Goal: Transaction & Acquisition: Purchase product/service

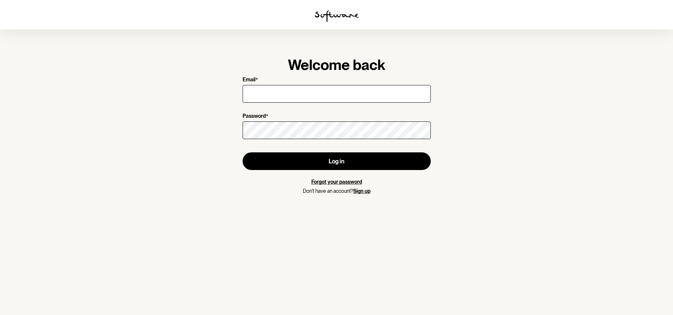
click at [368, 191] on link "Sign up" at bounding box center [361, 191] width 17 height 6
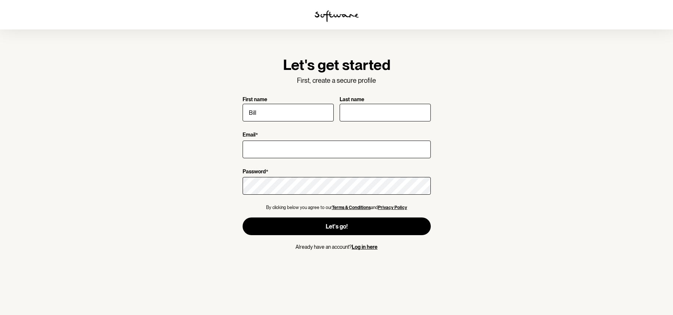
type input "Bill"
type input "[PERSON_NAME]"
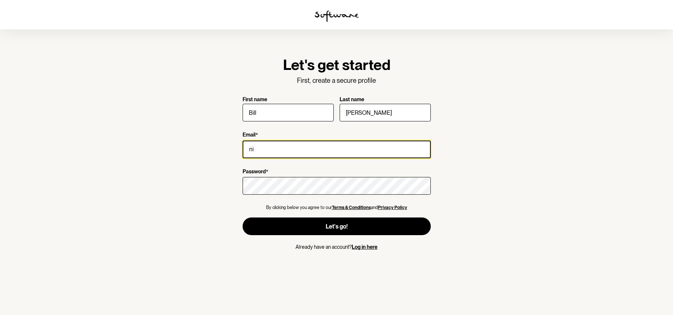
type input "n"
type input "[EMAIL_ADDRESS][DOMAIN_NAME]"
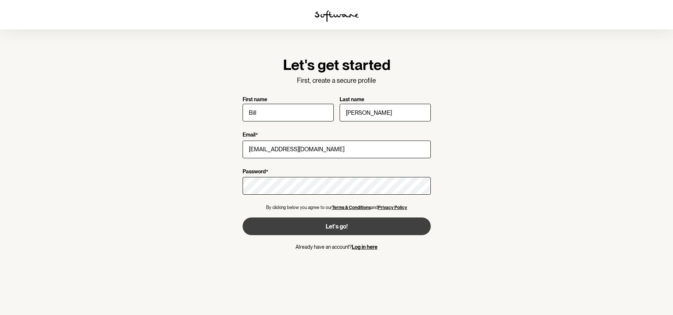
click at [352, 222] on button "Let's go!" at bounding box center [337, 226] width 188 height 18
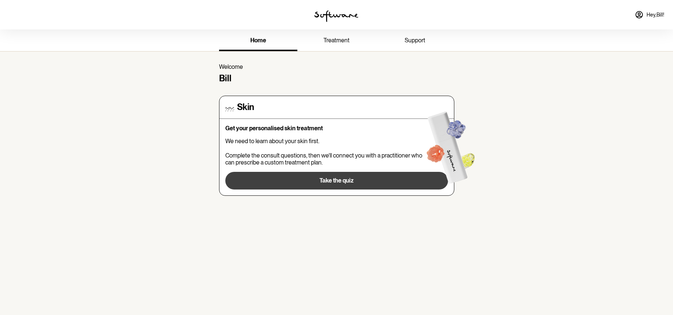
click at [334, 174] on button "Take the quiz" at bounding box center [336, 181] width 223 height 18
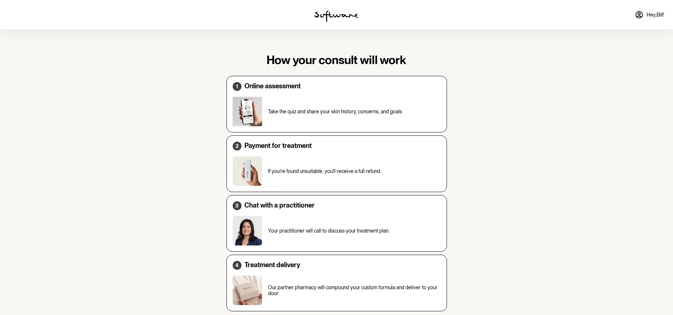
click at [251, 111] on img at bounding box center [247, 111] width 29 height 29
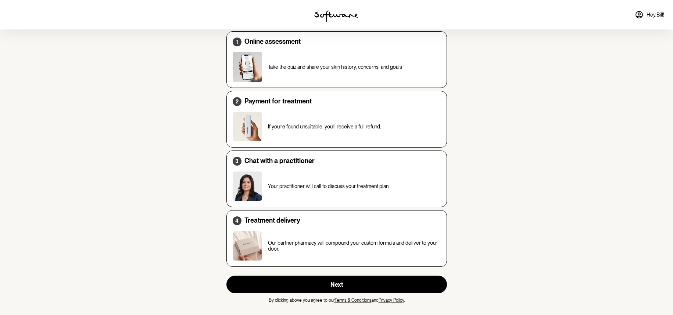
scroll to position [44, 0]
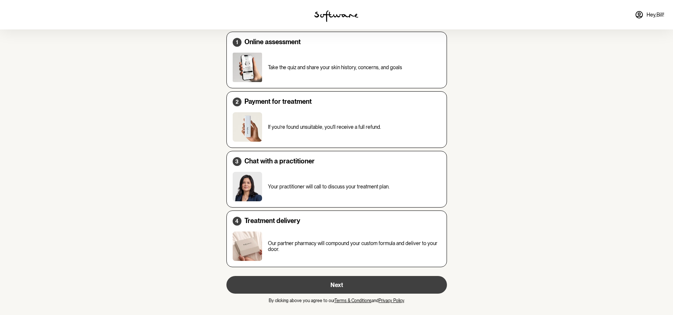
click at [344, 283] on button "Next" at bounding box center [337, 285] width 221 height 18
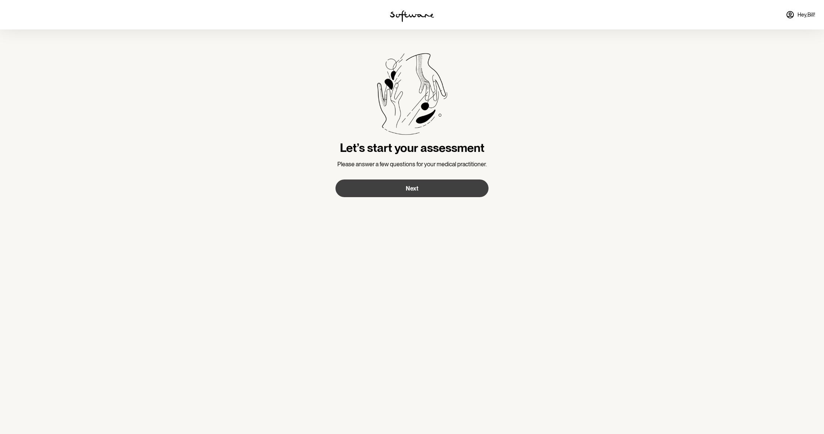
click at [388, 188] on button "Next" at bounding box center [411, 188] width 153 height 18
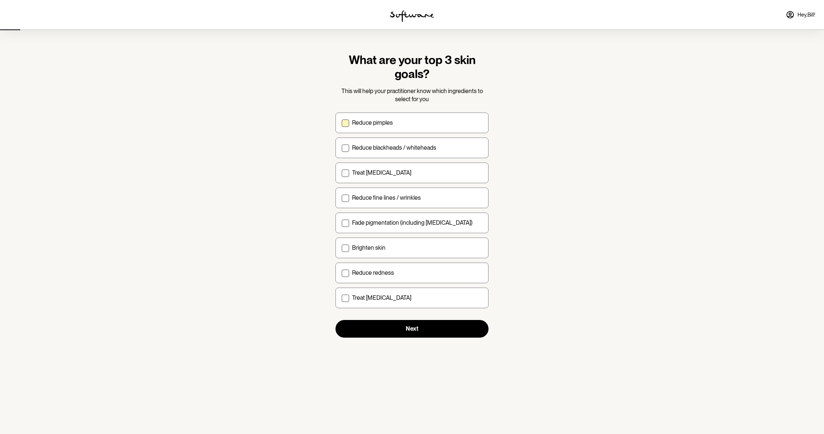
click at [344, 122] on span at bounding box center [345, 123] width 7 height 7
click at [342, 122] on input "Reduce pimples" at bounding box center [341, 122] width 0 height 0
checkbox input "true"
click at [346, 146] on span at bounding box center [345, 148] width 7 height 7
click at [342, 147] on input "Reduce blackheads / whiteheads" at bounding box center [341, 147] width 0 height 0
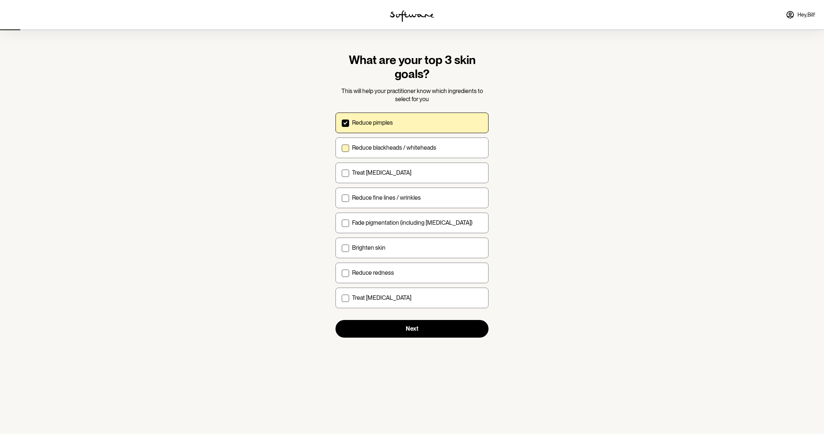
checkbox input "true"
drag, startPoint x: 348, startPoint y: 272, endPoint x: 372, endPoint y: 285, distance: 26.8
click at [349, 272] on span at bounding box center [345, 273] width 7 height 7
click at [342, 273] on input "Reduce redness" at bounding box center [341, 273] width 0 height 0
checkbox input "true"
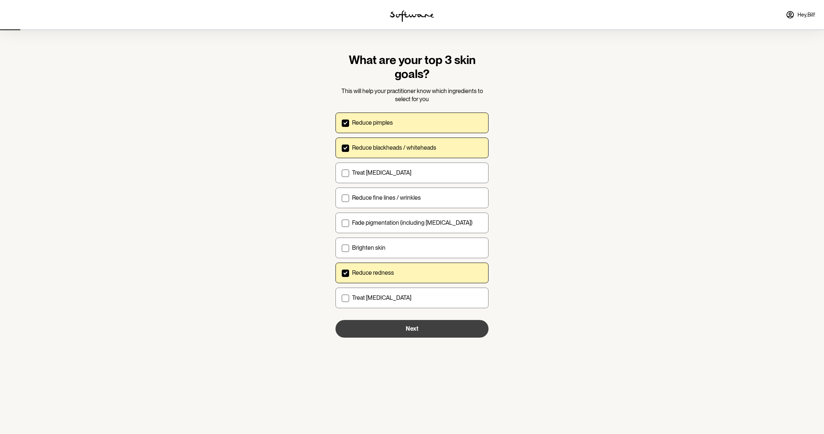
click at [412, 314] on button "Next" at bounding box center [411, 329] width 153 height 18
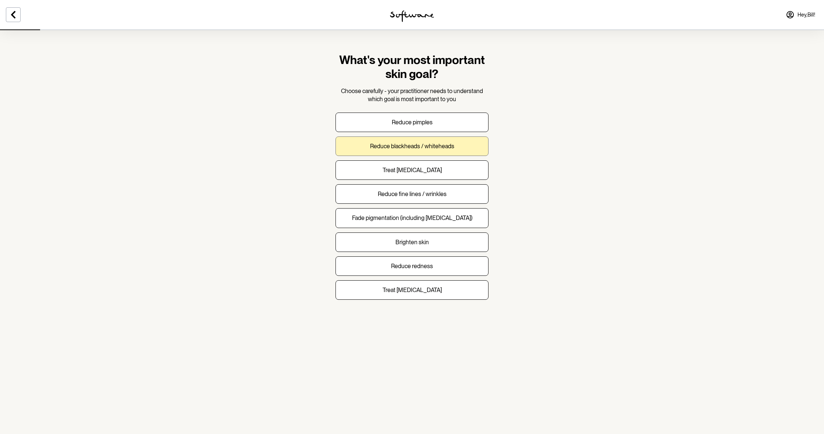
click at [351, 147] on button "Reduce blackheads / whiteheads" at bounding box center [411, 145] width 153 height 19
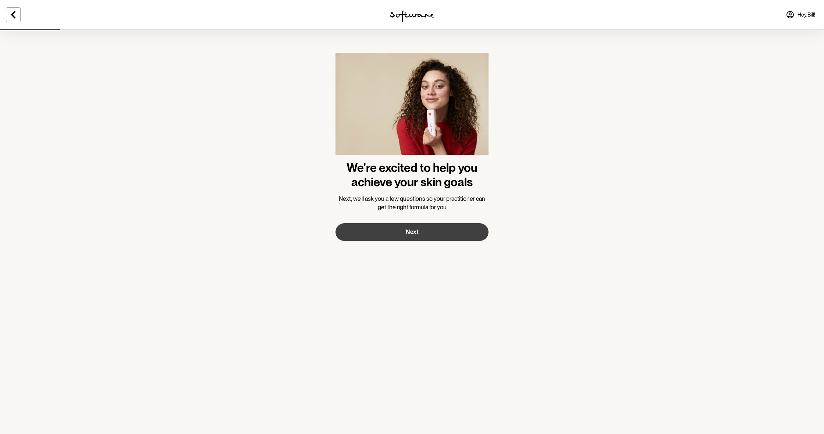
click at [405, 231] on button "Next" at bounding box center [411, 232] width 153 height 18
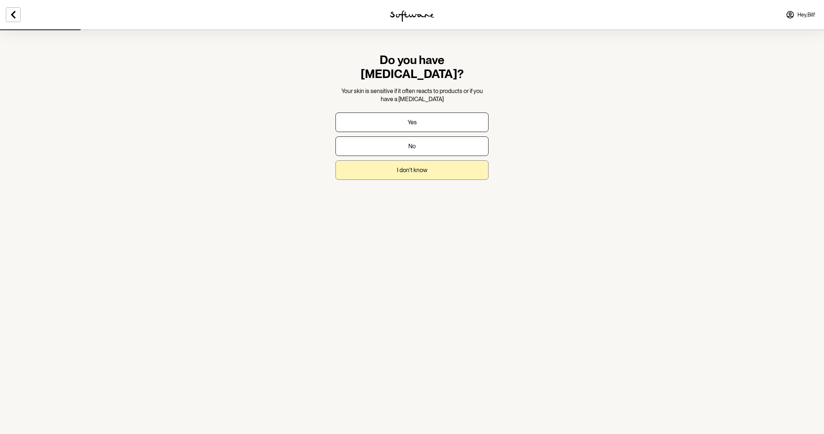
click at [403, 167] on p "I don't know" at bounding box center [412, 170] width 31 height 7
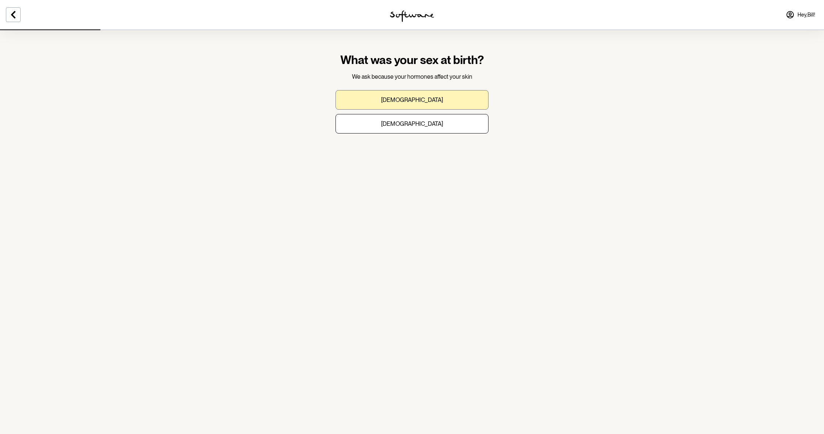
click at [402, 96] on button "[DEMOGRAPHIC_DATA]" at bounding box center [411, 99] width 153 height 19
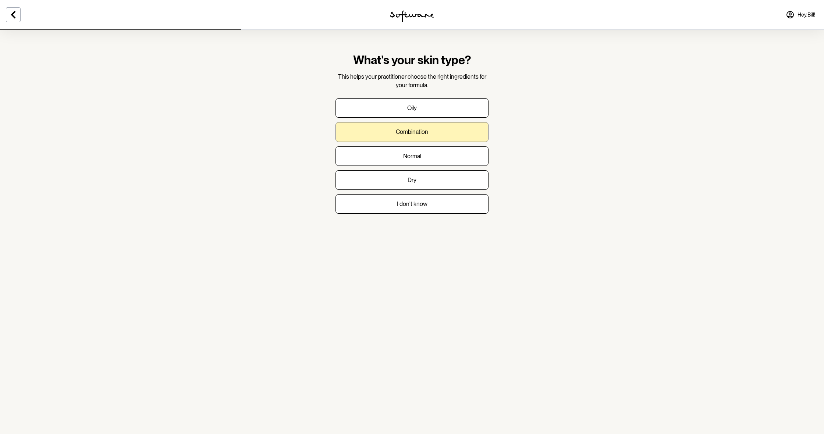
click at [404, 128] on button "Combination" at bounding box center [411, 131] width 153 height 19
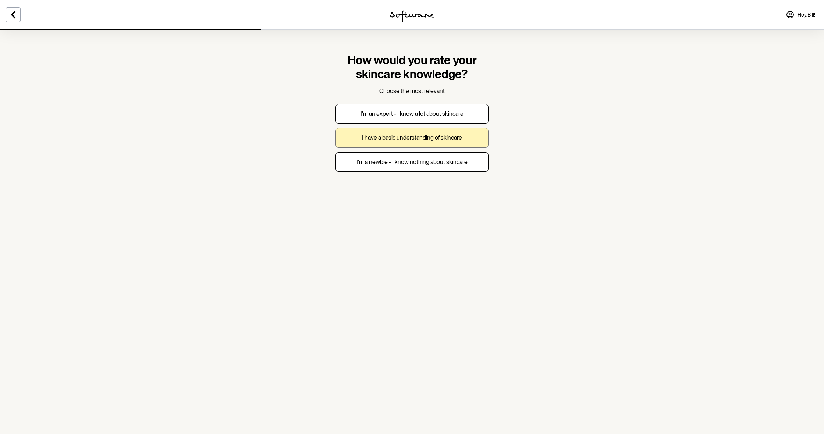
click at [405, 135] on p "I have a basic understanding of skincare" at bounding box center [412, 137] width 100 height 7
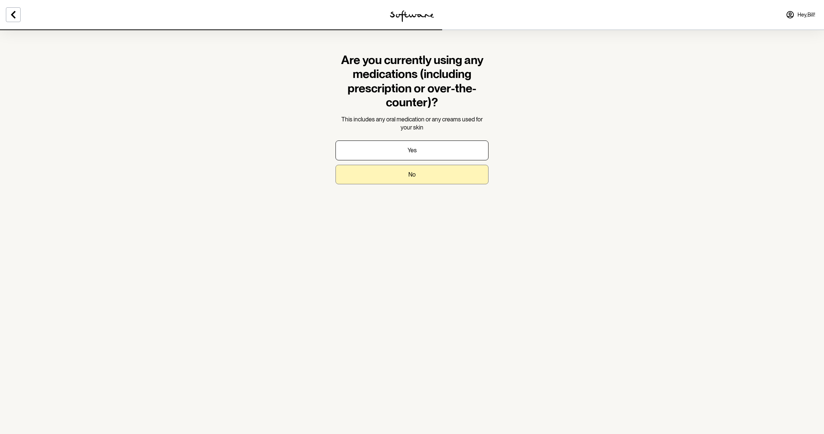
click at [415, 175] on p "No" at bounding box center [411, 174] width 7 height 7
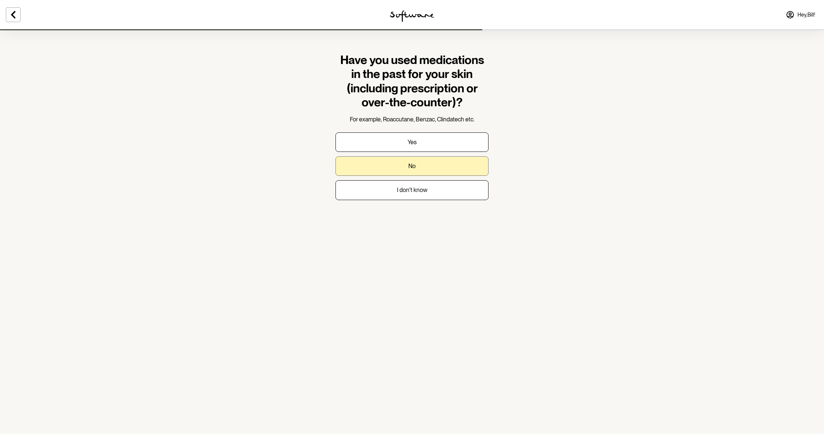
click at [412, 167] on p "No" at bounding box center [411, 166] width 7 height 7
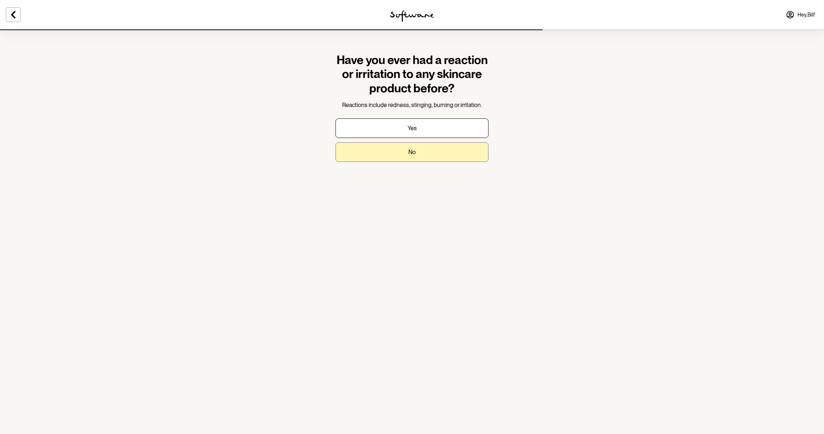
click at [409, 152] on p "No" at bounding box center [411, 152] width 7 height 7
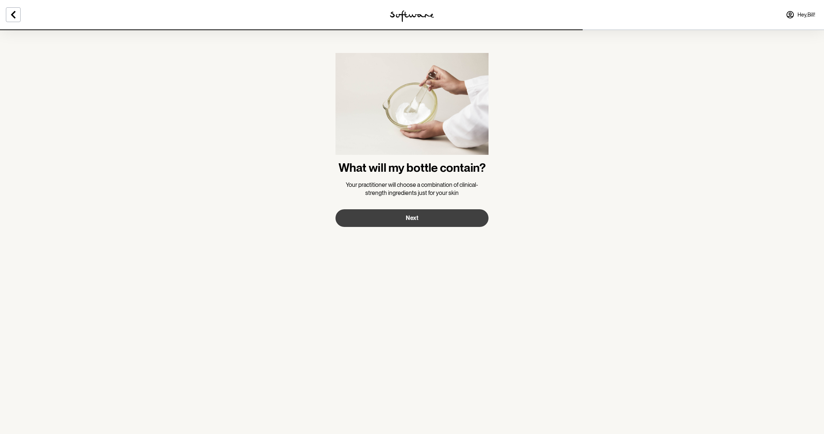
click at [414, 218] on span "Next" at bounding box center [412, 217] width 13 height 7
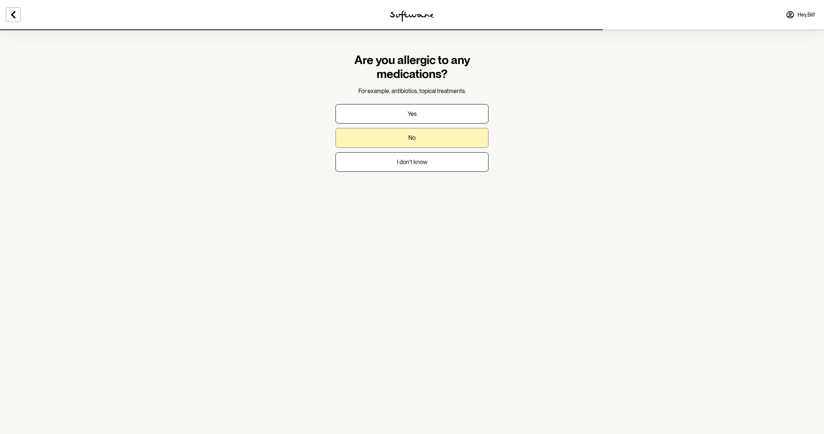
click at [407, 136] on button "No" at bounding box center [411, 137] width 153 height 19
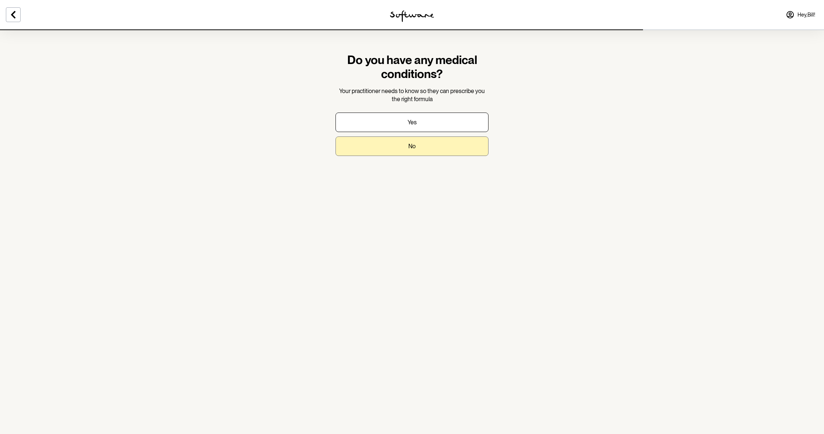
click at [411, 150] on button "No" at bounding box center [411, 145] width 153 height 19
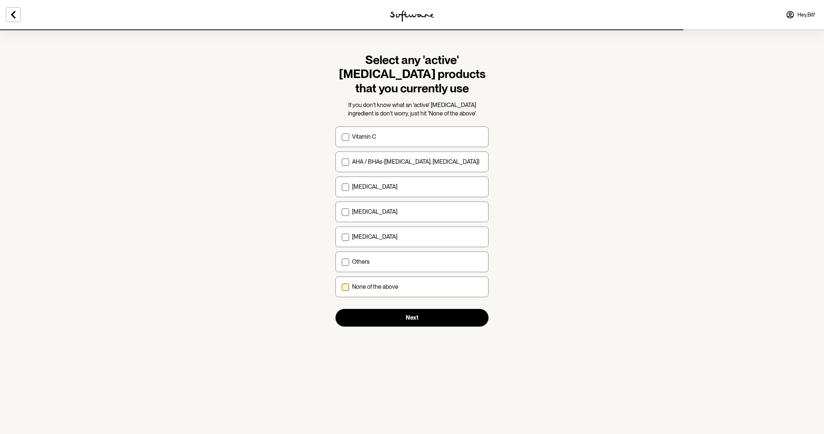
click at [347, 286] on span at bounding box center [345, 287] width 7 height 7
click at [342, 287] on input "None of the above" at bounding box center [341, 287] width 0 height 0
checkbox input "true"
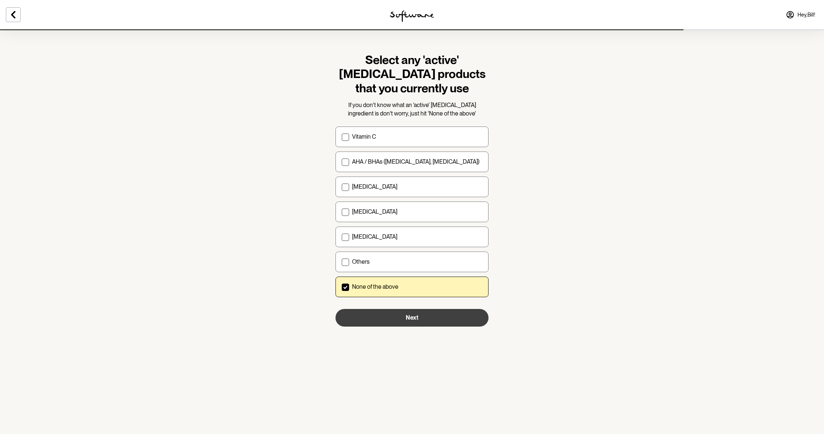
click at [405, 314] on button "Next" at bounding box center [411, 318] width 153 height 18
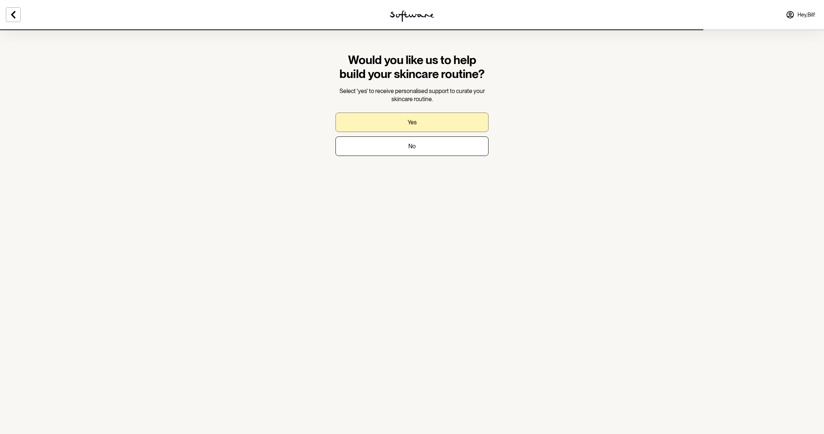
click at [396, 120] on button "Yes" at bounding box center [411, 122] width 153 height 19
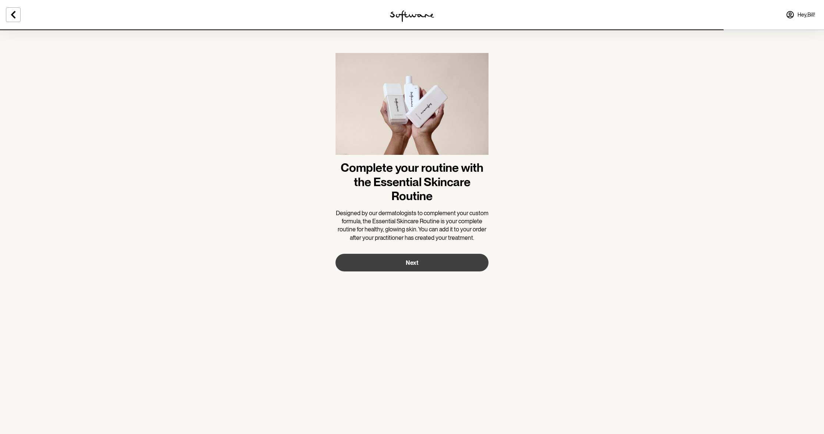
click at [415, 270] on button "Next" at bounding box center [411, 263] width 153 height 18
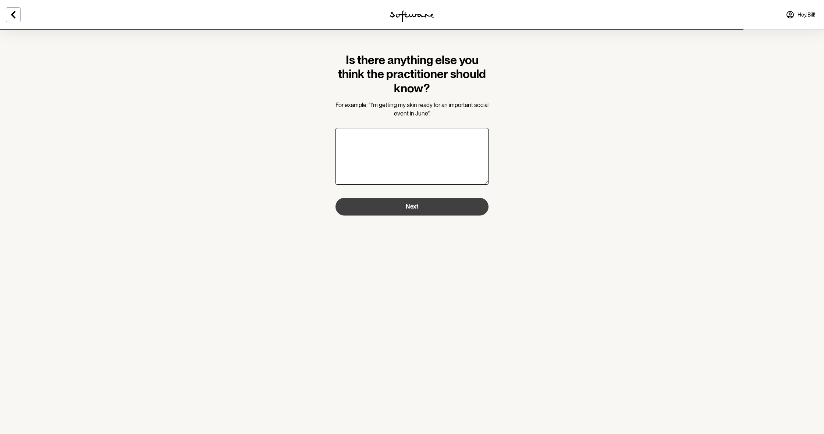
click at [422, 207] on button "Next" at bounding box center [411, 207] width 153 height 18
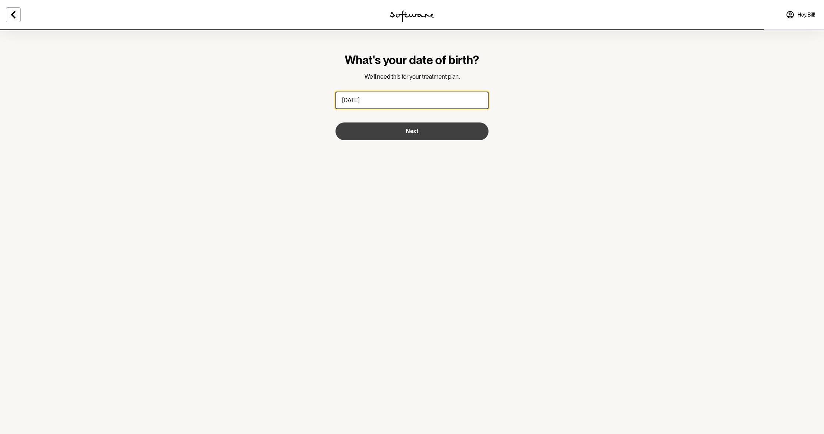
type input "[DATE]"
click at [374, 136] on button "Next" at bounding box center [411, 131] width 153 height 18
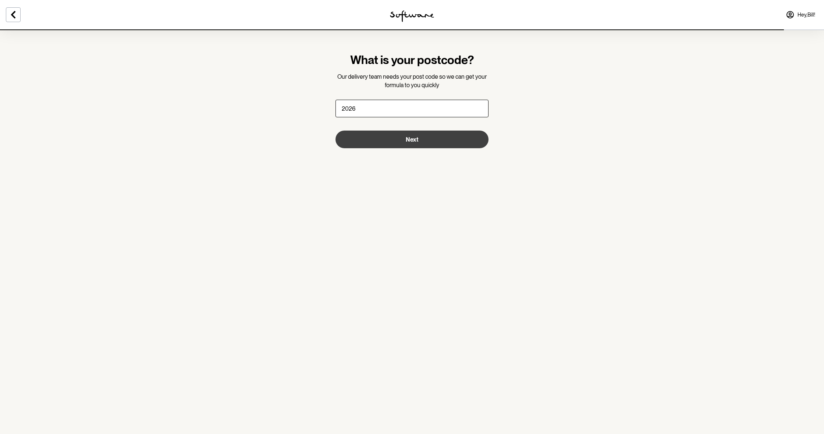
type input "2026"
click at [392, 141] on button "Next" at bounding box center [411, 140] width 153 height 18
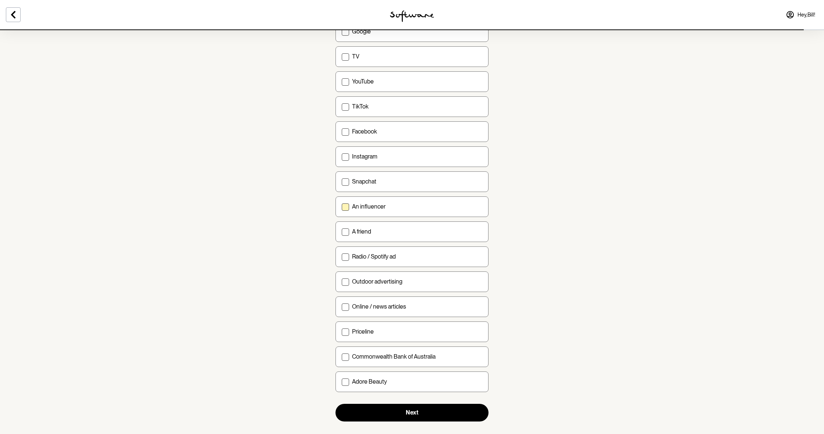
scroll to position [71, 0]
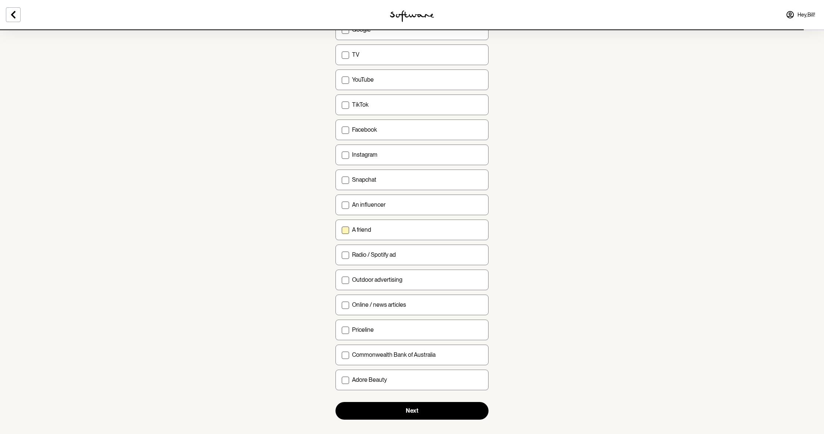
click at [345, 229] on span at bounding box center [345, 230] width 7 height 7
click at [342, 230] on input "A friend" at bounding box center [341, 230] width 0 height 0
checkbox input "true"
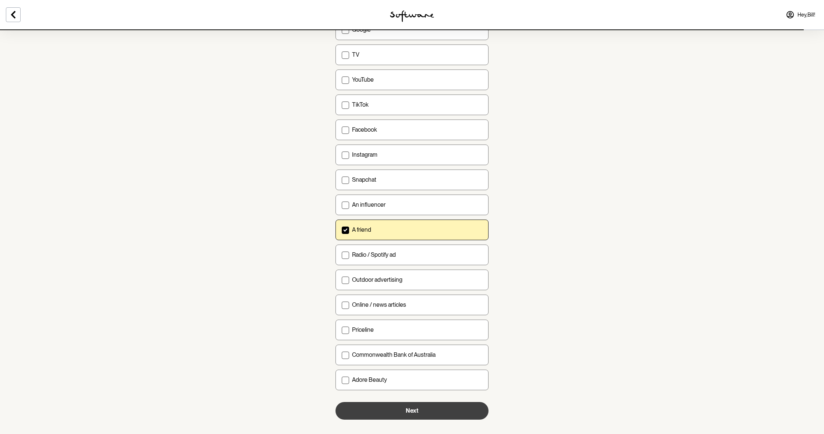
click at [419, 314] on button "Next" at bounding box center [411, 411] width 153 height 18
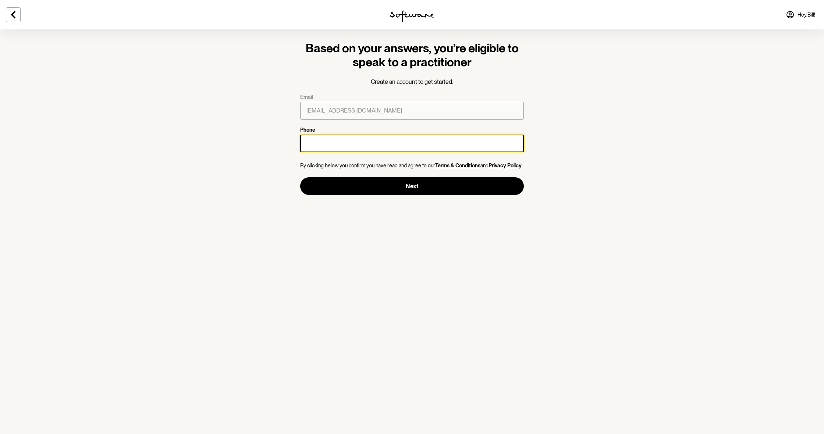
click at [320, 143] on input "Phone" at bounding box center [412, 144] width 224 height 18
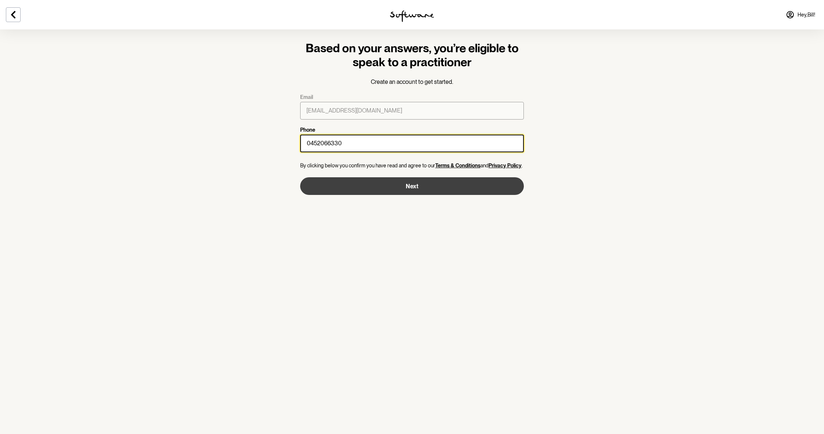
type input "0452066330"
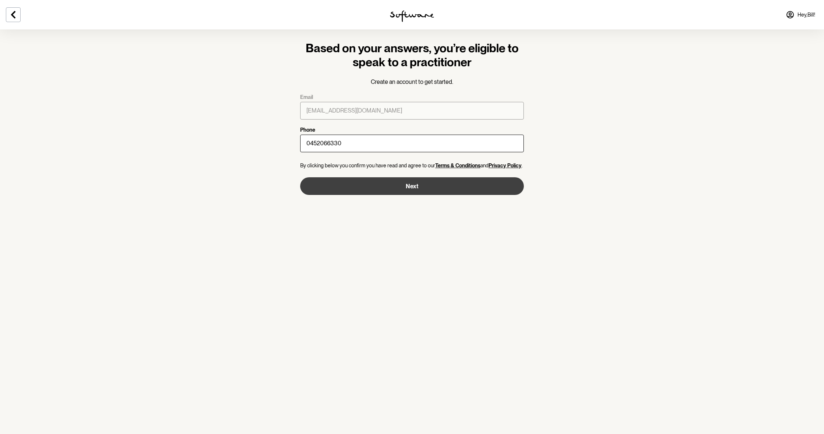
click at [385, 189] on button "Next" at bounding box center [412, 186] width 224 height 18
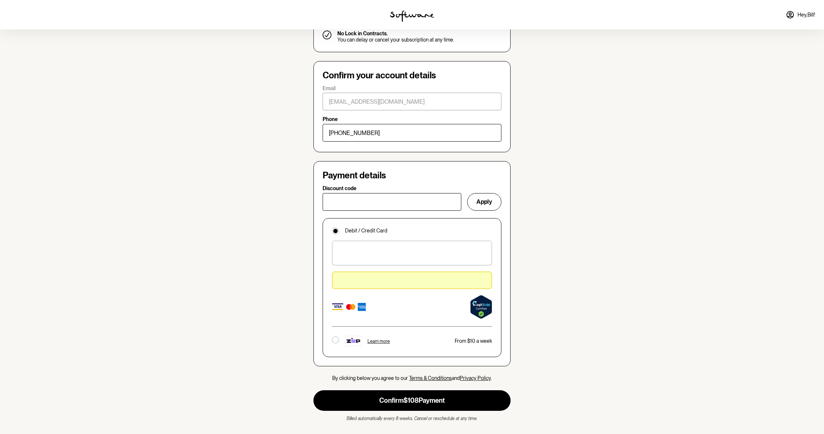
scroll to position [364, 0]
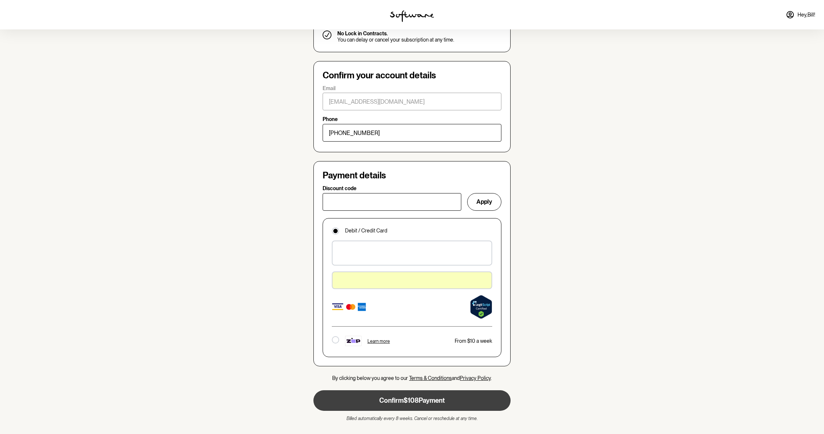
click at [435, 314] on button "Confirm $108 Payment" at bounding box center [411, 400] width 197 height 21
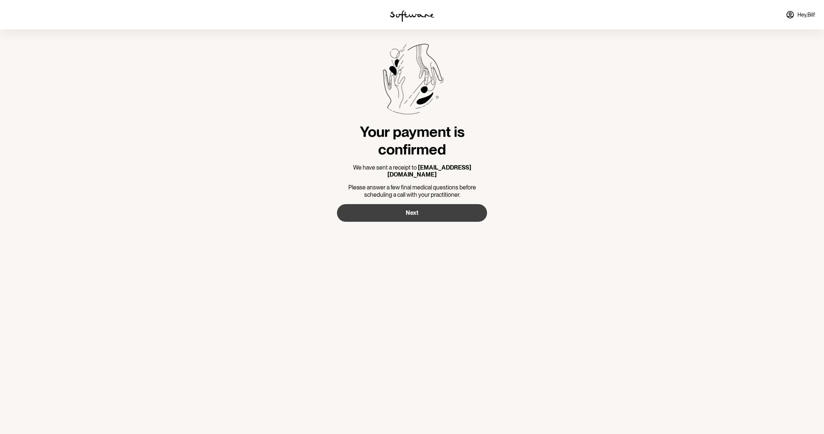
click at [415, 209] on span "Next" at bounding box center [412, 212] width 13 height 7
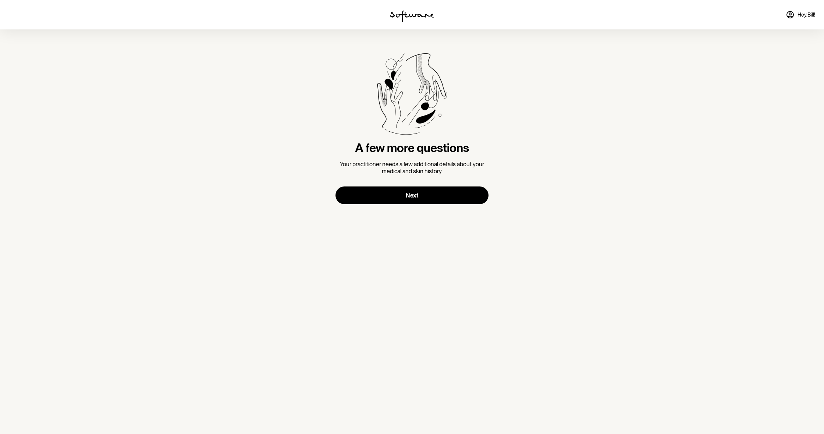
click at [414, 195] on span "Next" at bounding box center [412, 195] width 13 height 7
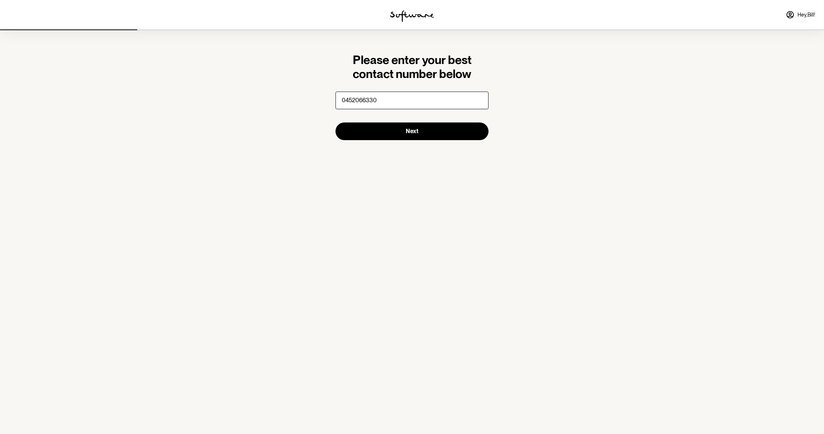
type input "452066329.99"
click at [389, 129] on button "Next" at bounding box center [411, 131] width 153 height 18
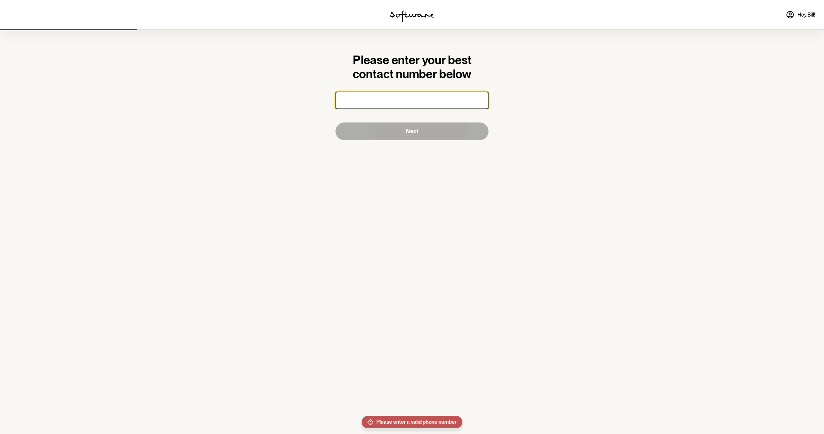
click at [372, 97] on input "number" at bounding box center [411, 101] width 153 height 18
click at [480, 102] on input "-0.01" at bounding box center [411, 101] width 153 height 18
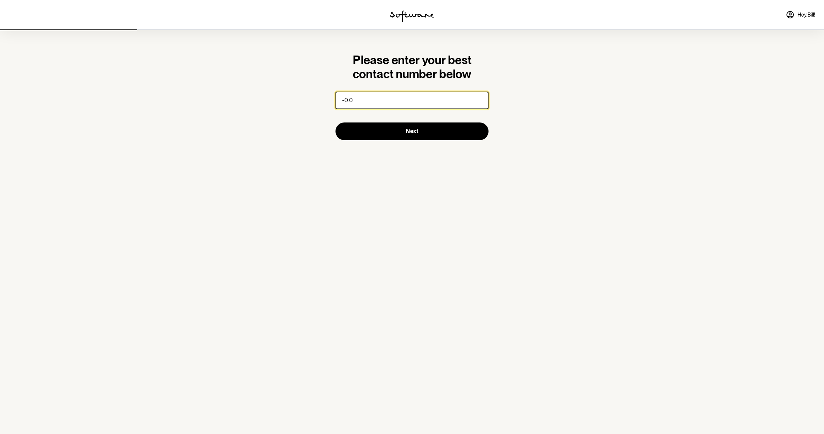
type input "-0"
type input "-0.1"
click at [377, 97] on input "-0.1" at bounding box center [411, 101] width 153 height 18
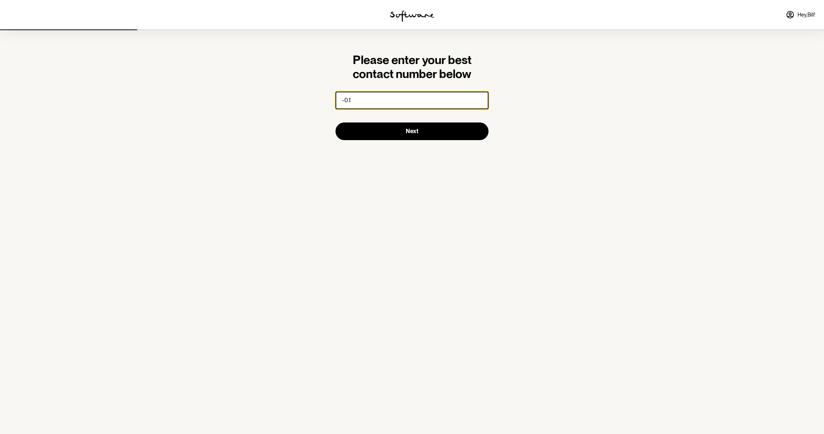
drag, startPoint x: 376, startPoint y: 98, endPoint x: 318, endPoint y: 97, distance: 57.8
click at [318, 97] on section "Please enter your best contact number below -0.1 Next" at bounding box center [412, 217] width 824 height 434
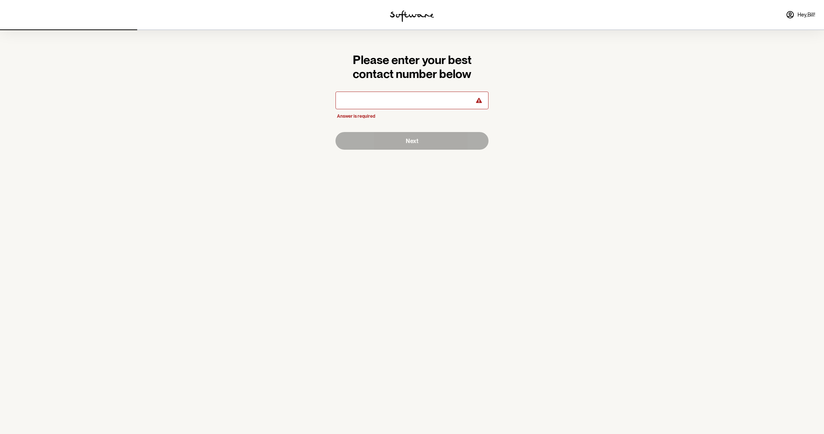
click at [472, 100] on div at bounding box center [479, 100] width 15 height 21
click at [439, 100] on input "number" at bounding box center [411, 101] width 153 height 18
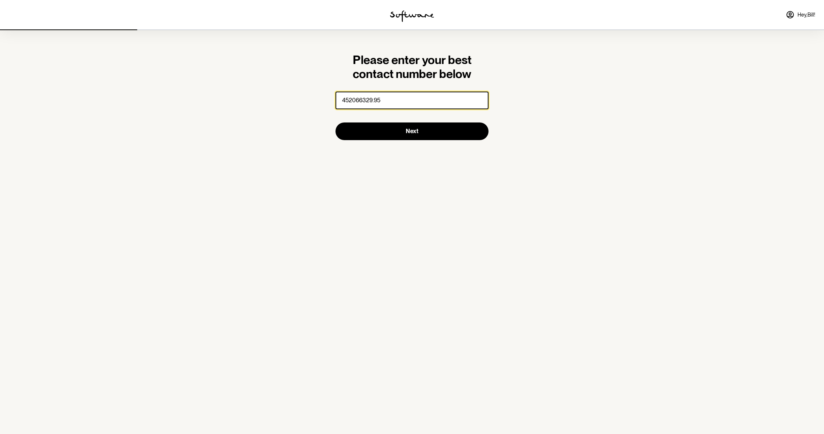
type input "452066329.94"
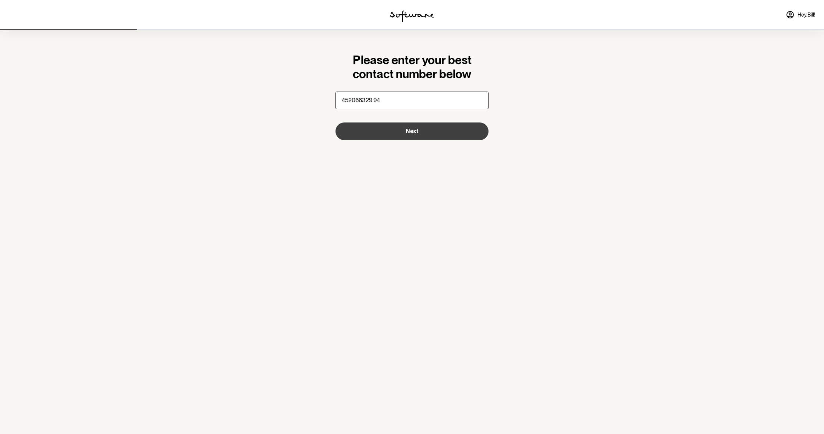
click at [447, 128] on button "Next" at bounding box center [411, 131] width 153 height 18
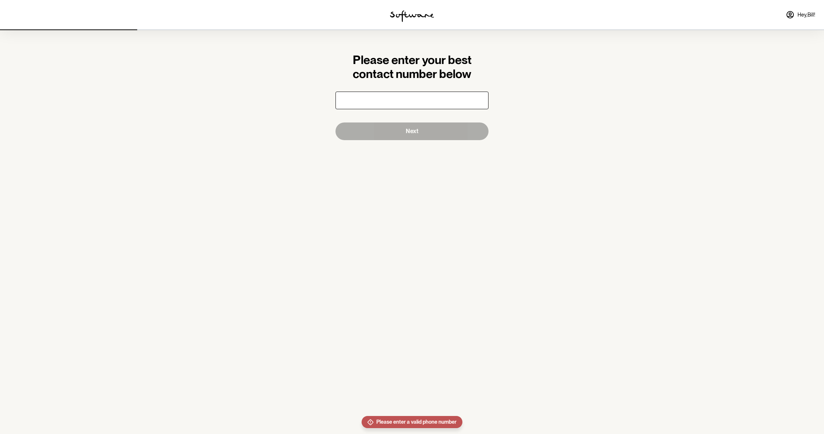
scroll to position [0, 0]
click at [370, 99] on input "number" at bounding box center [411, 101] width 153 height 18
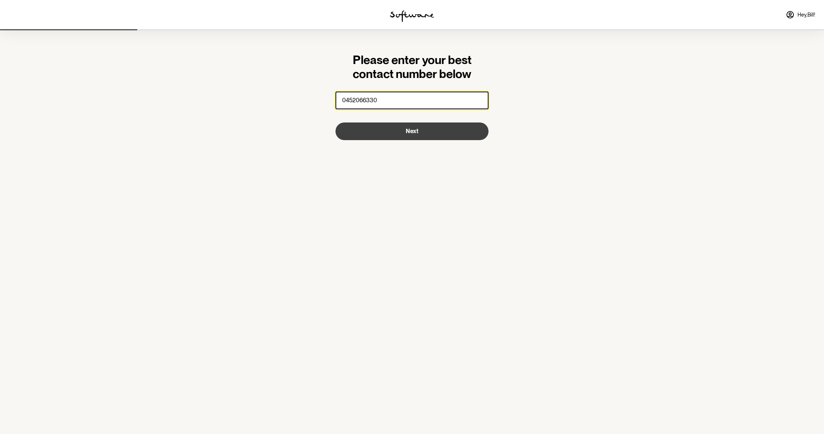
type input "0452066330"
click at [390, 129] on button "Next" at bounding box center [411, 131] width 153 height 18
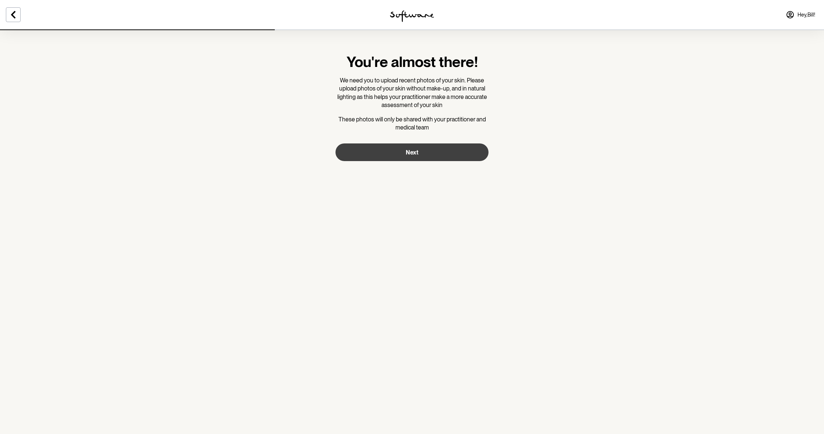
click at [416, 153] on span "Next" at bounding box center [412, 152] width 13 height 7
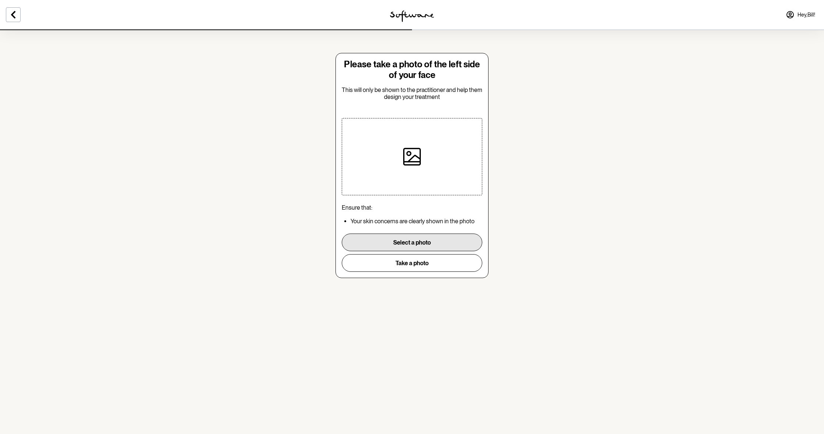
click at [404, 241] on button "Select a photo" at bounding box center [412, 243] width 141 height 18
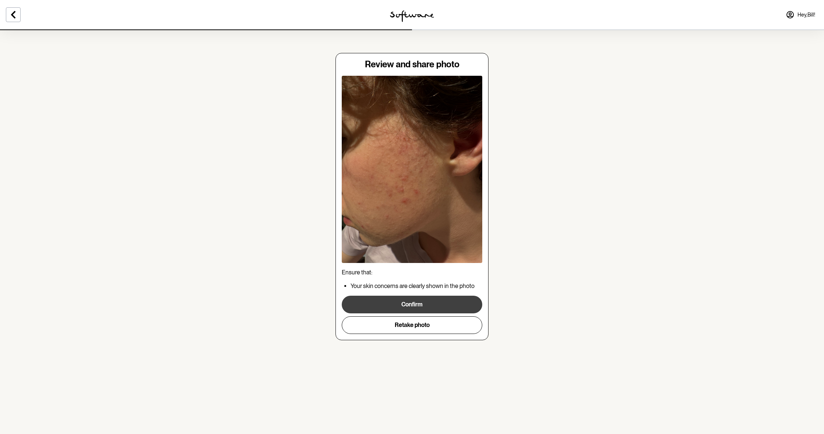
click at [460, 305] on button "Confirm" at bounding box center [412, 305] width 141 height 18
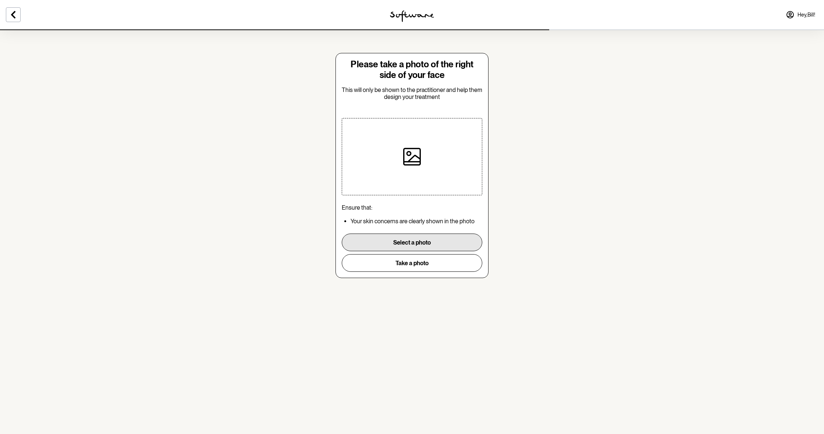
click at [445, 241] on button "Select a photo" at bounding box center [412, 243] width 141 height 18
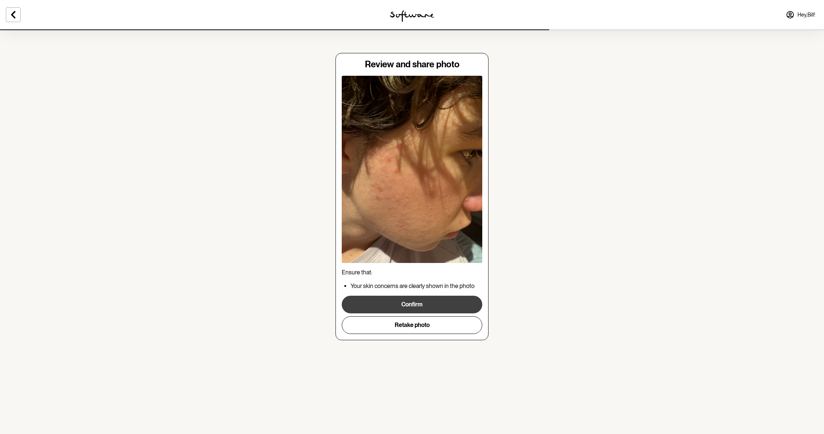
click at [452, 300] on button "Confirm" at bounding box center [412, 305] width 141 height 18
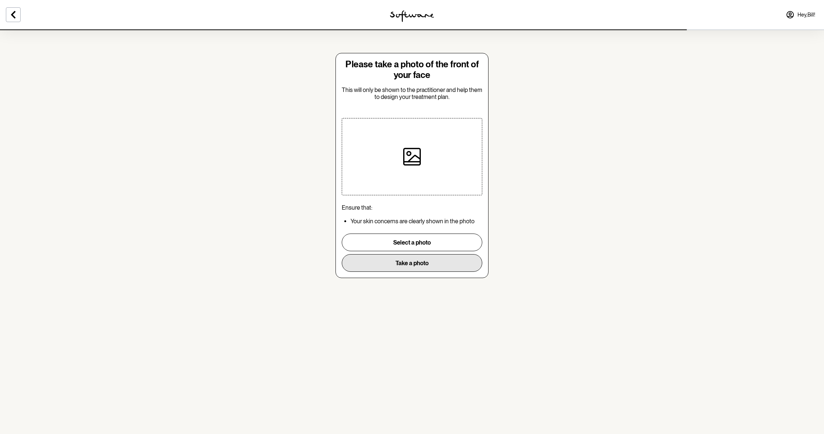
click at [447, 257] on button "Take a photo" at bounding box center [412, 263] width 141 height 18
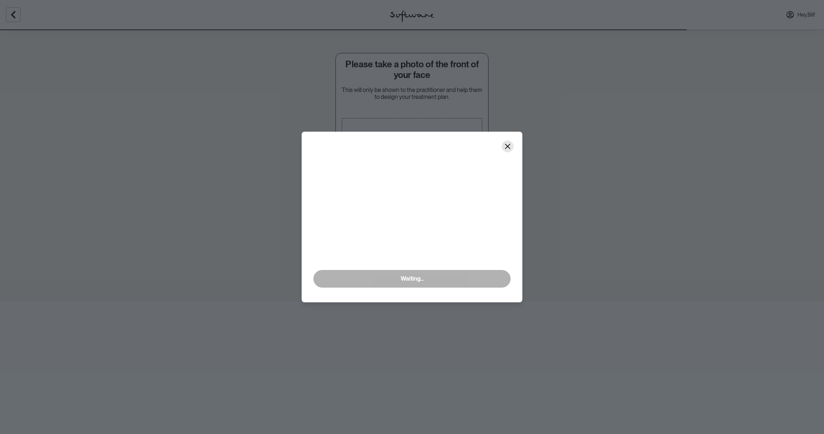
click at [507, 143] on icon "Close" at bounding box center [508, 146] width 6 height 6
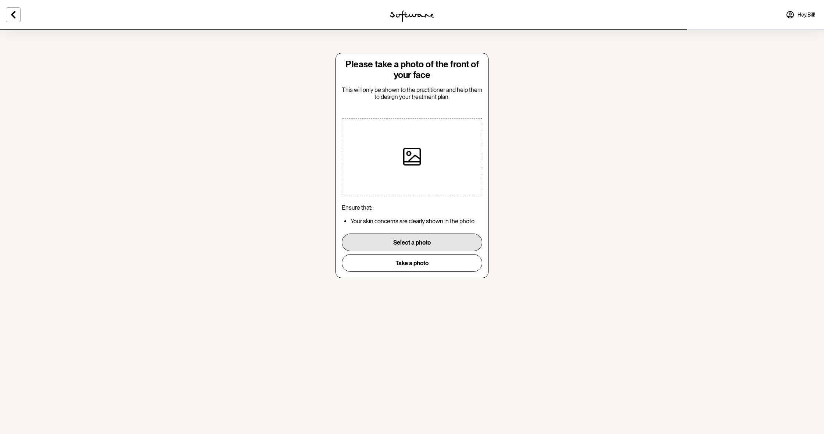
click at [431, 238] on button "Select a photo" at bounding box center [412, 243] width 141 height 18
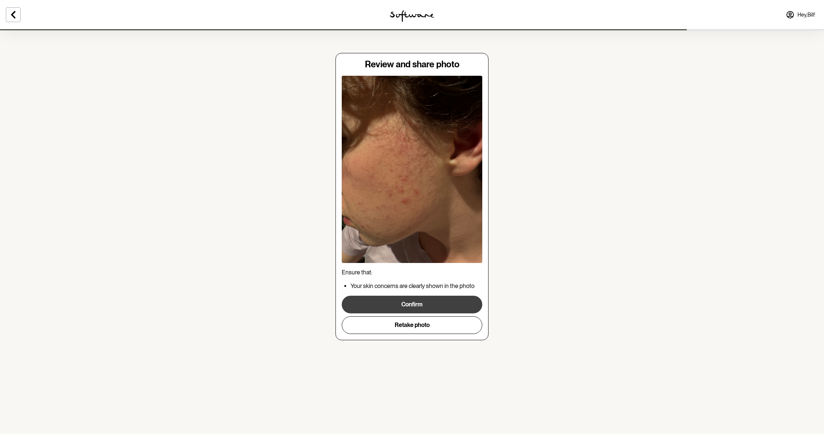
click at [451, 303] on button "Confirm" at bounding box center [412, 305] width 141 height 18
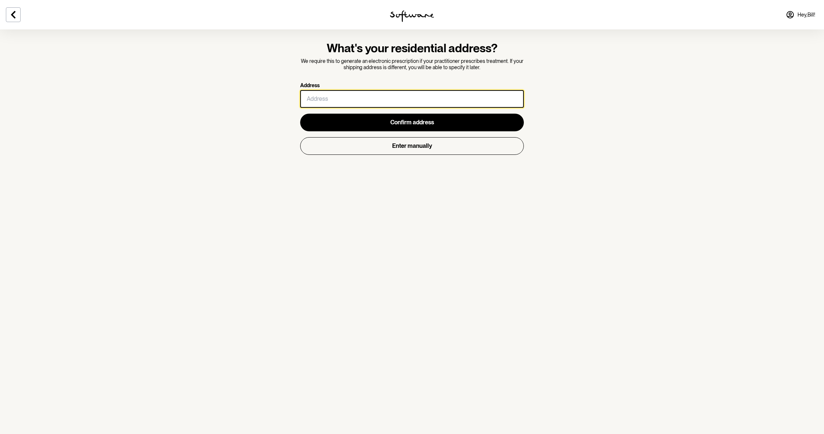
click at [406, 103] on input "Address" at bounding box center [412, 99] width 224 height 18
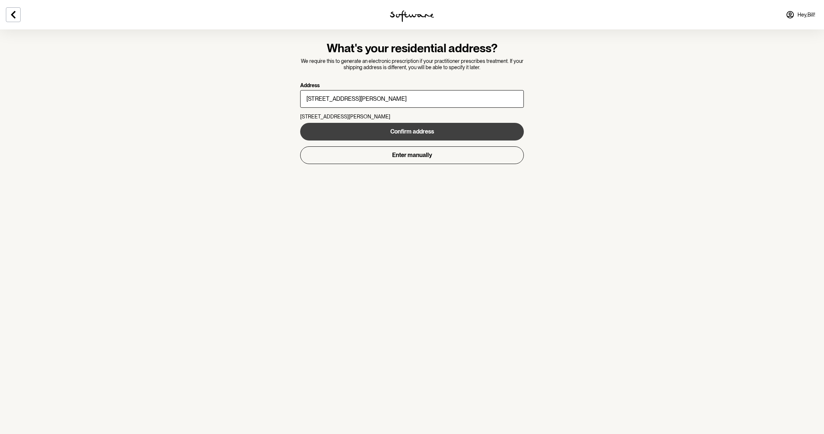
type input "[STREET_ADDRESS][PERSON_NAME]"
click at [401, 130] on span "Confirm address" at bounding box center [412, 131] width 44 height 7
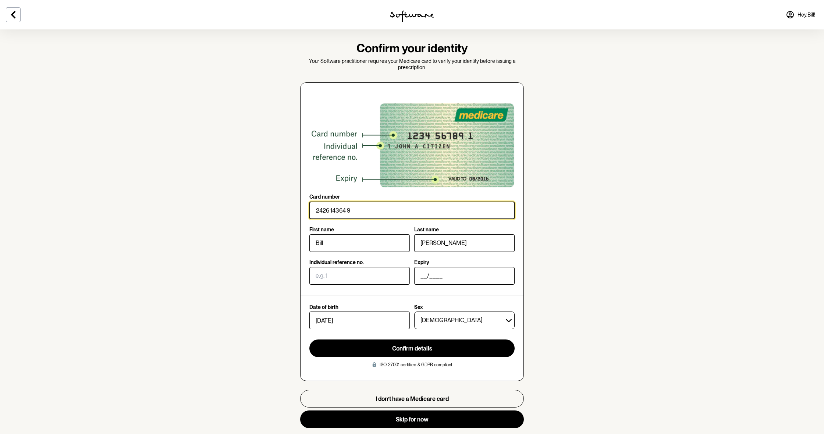
type input "2426 14364 9"
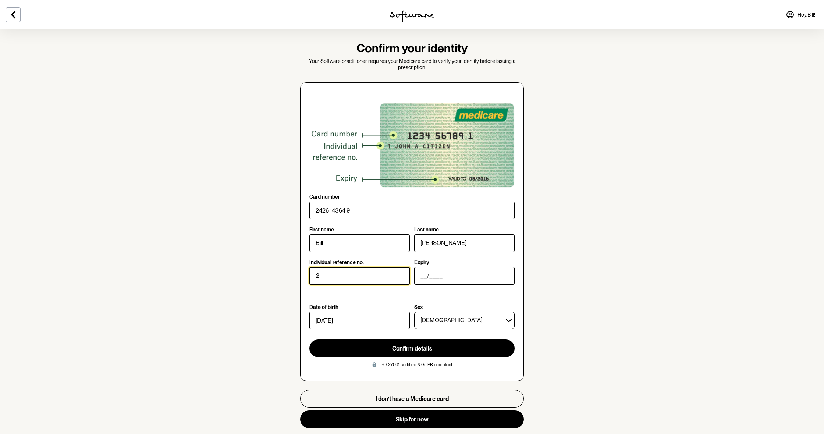
type input "2"
type input "10/2026"
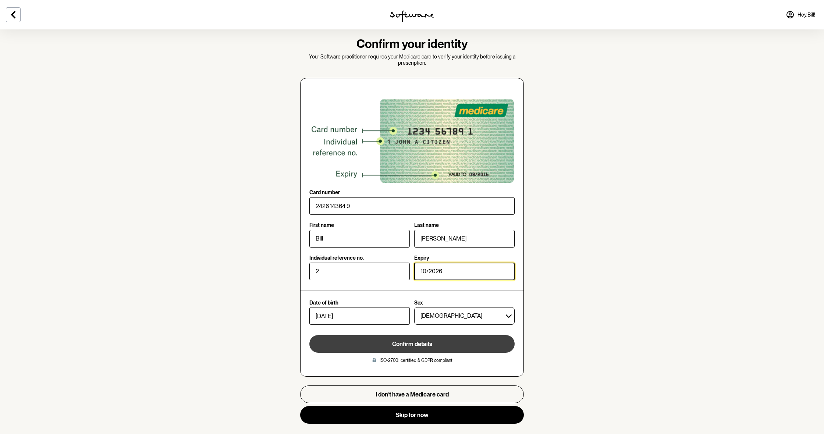
scroll to position [4, 0]
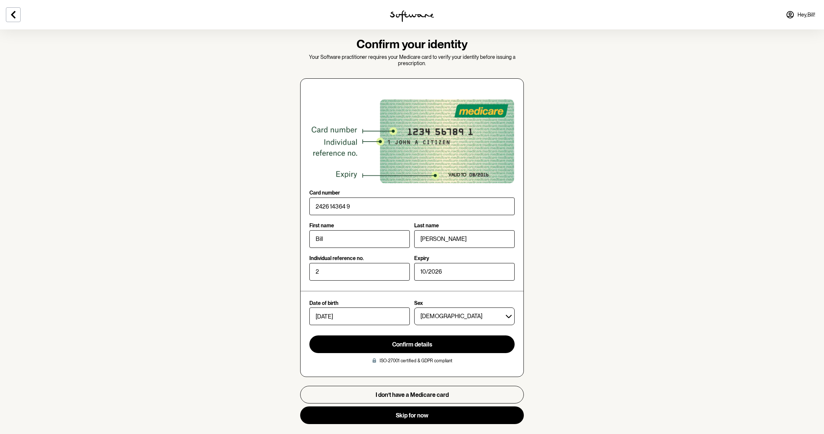
click at [422, 314] on span "Confirm details" at bounding box center [412, 344] width 40 height 7
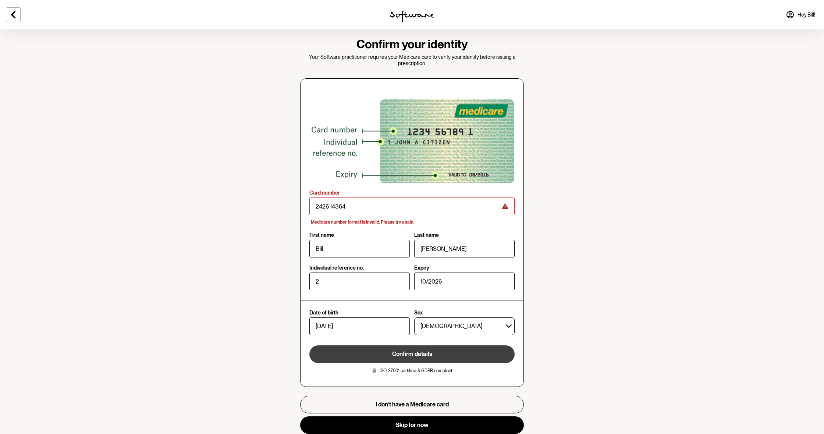
click at [406, 314] on span "Confirm details" at bounding box center [412, 354] width 40 height 7
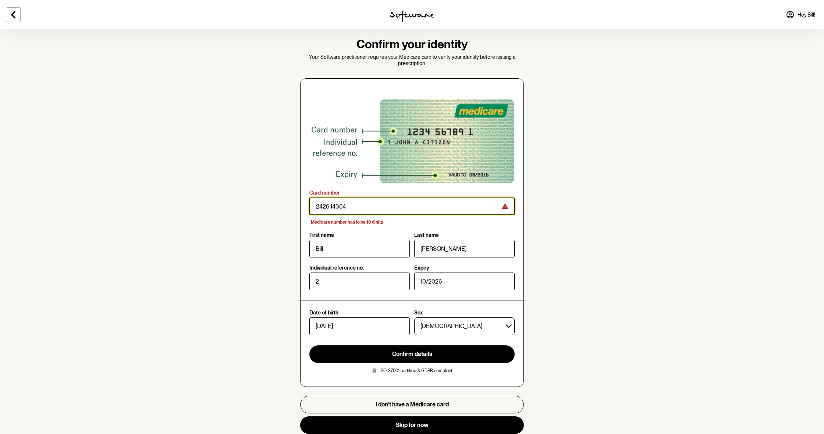
click at [330, 205] on input "Card number" at bounding box center [411, 207] width 205 height 18
click at [355, 207] on input "Card number" at bounding box center [411, 207] width 205 height 18
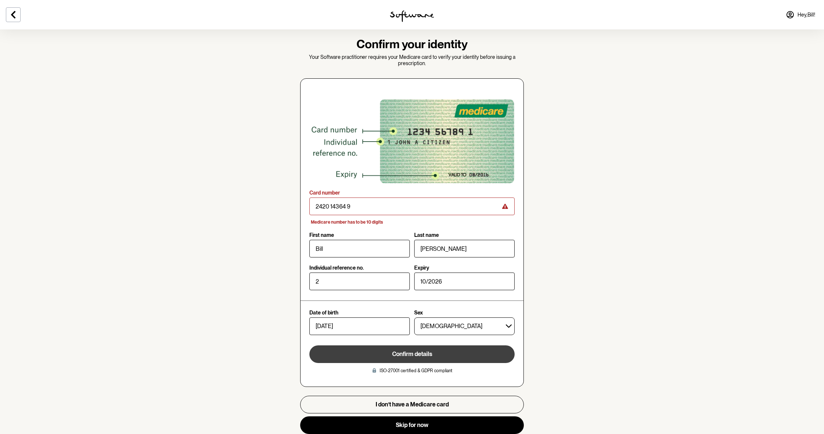
click at [389, 314] on button "Confirm details" at bounding box center [411, 354] width 205 height 18
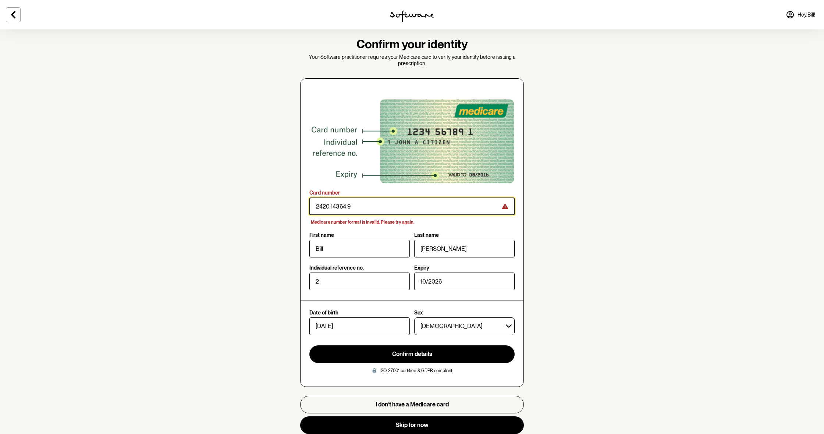
drag, startPoint x: 326, startPoint y: 205, endPoint x: 331, endPoint y: 215, distance: 11.2
click at [326, 206] on input "Card number" at bounding box center [411, 207] width 205 height 18
type input "2460 14364 9"
click at [371, 211] on input "Card number" at bounding box center [411, 207] width 205 height 18
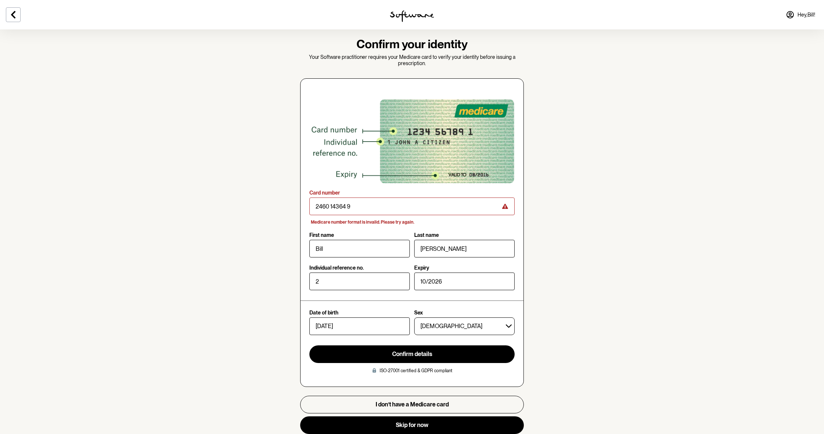
click at [395, 314] on span "Confirm details" at bounding box center [412, 354] width 40 height 7
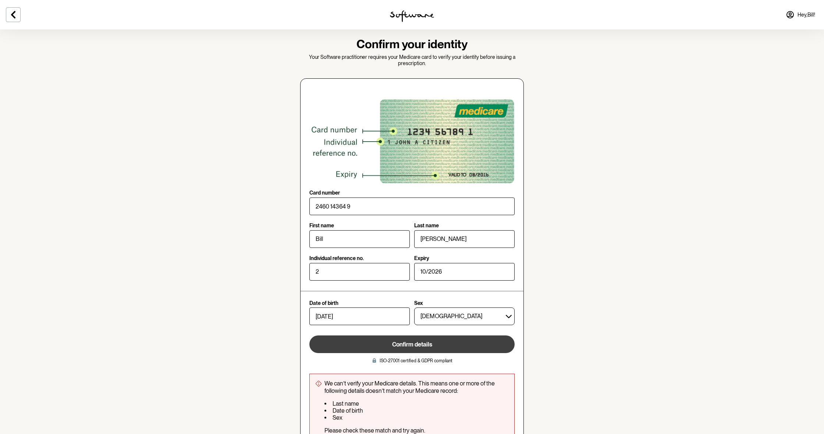
click at [391, 314] on button "Confirm details" at bounding box center [411, 344] width 205 height 18
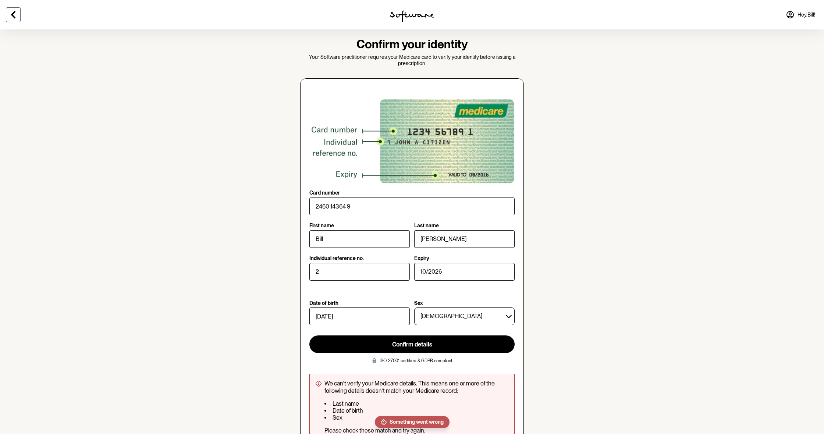
click at [10, 15] on icon at bounding box center [13, 14] width 9 height 9
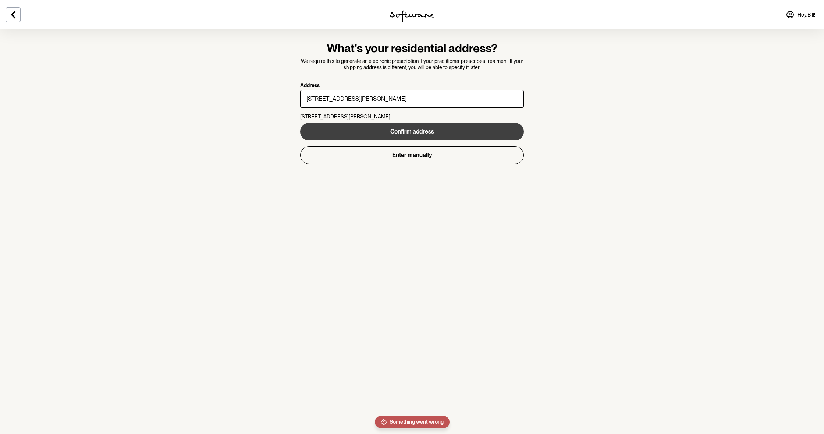
click at [386, 129] on button "Confirm address" at bounding box center [412, 132] width 224 height 18
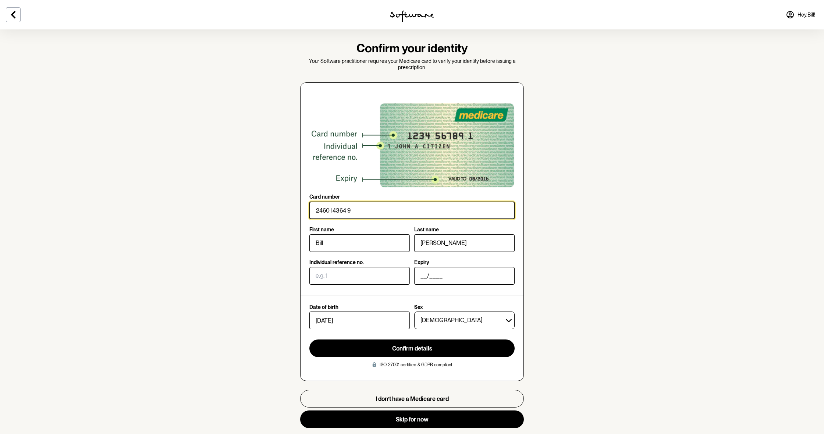
type input "2460 14364 9"
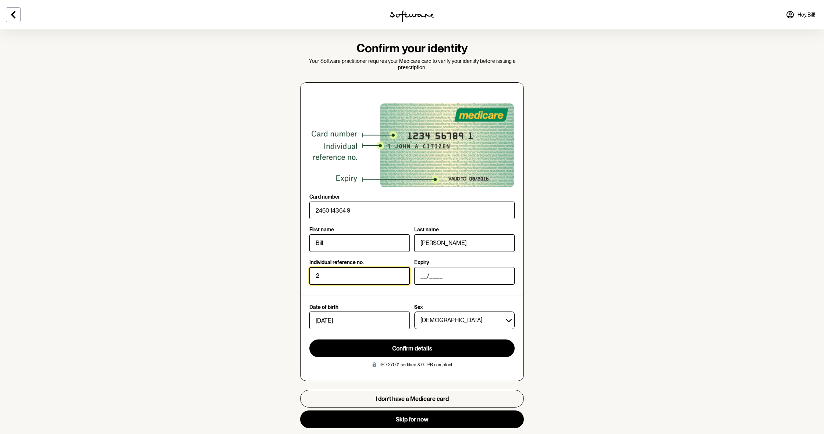
type input "2"
type input "[PERSON_NAME]"
drag, startPoint x: 426, startPoint y: 275, endPoint x: 434, endPoint y: 289, distance: 16.8
click at [426, 275] on input "_1/2026" at bounding box center [464, 276] width 100 height 18
drag, startPoint x: 426, startPoint y: 274, endPoint x: 433, endPoint y: 285, distance: 13.1
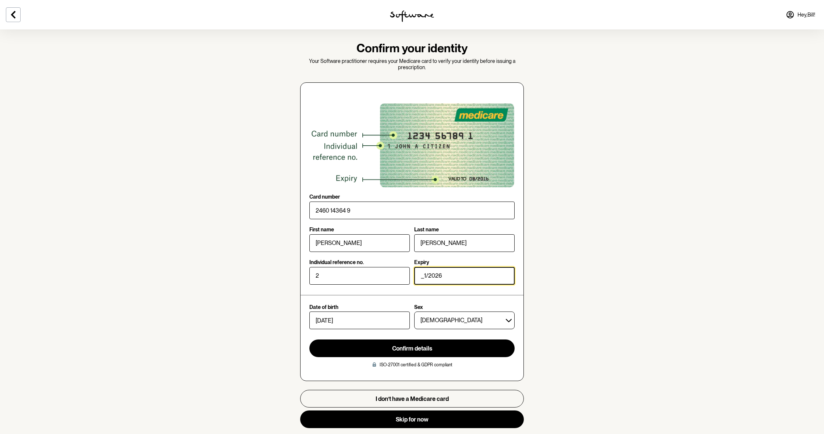
click at [426, 274] on input "_1/2026" at bounding box center [464, 276] width 100 height 18
type input "10/2026"
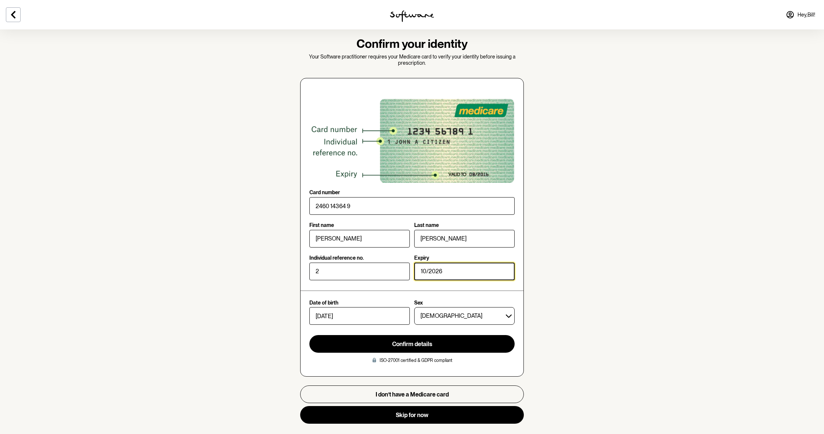
scroll to position [4, 0]
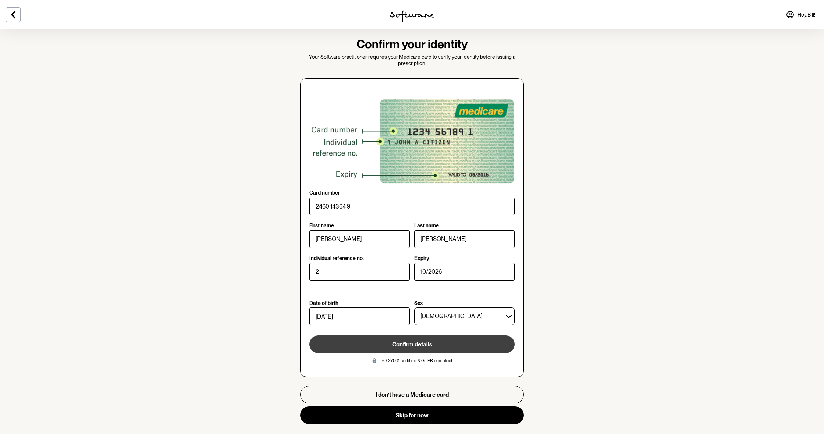
click at [414, 314] on span "Confirm details" at bounding box center [412, 344] width 40 height 7
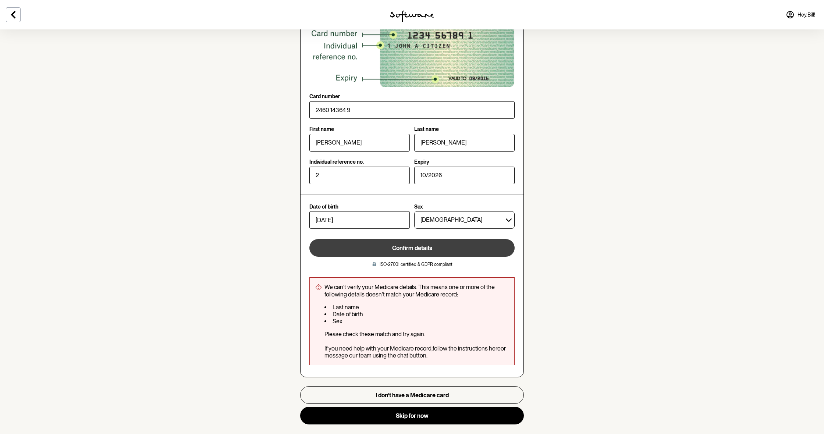
scroll to position [100, 0]
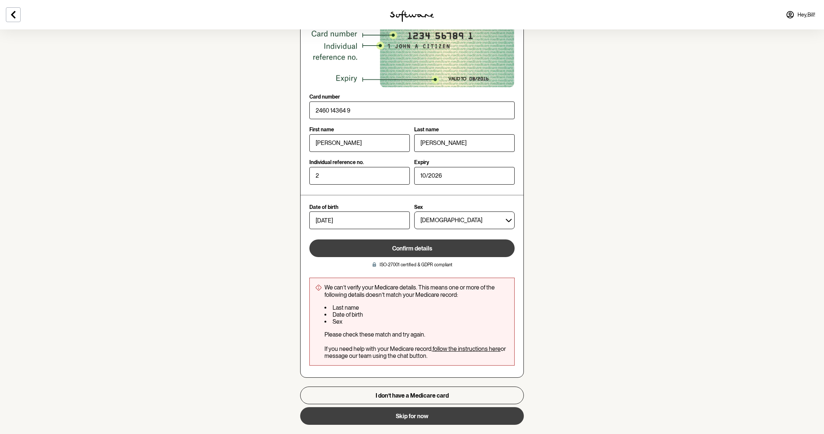
click at [422, 314] on button "Skip for now" at bounding box center [412, 416] width 224 height 18
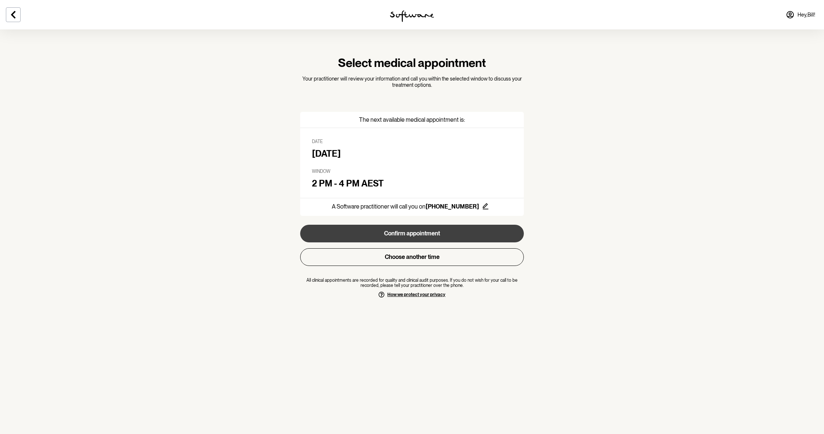
click at [401, 229] on button "Confirm appointment" at bounding box center [412, 234] width 224 height 18
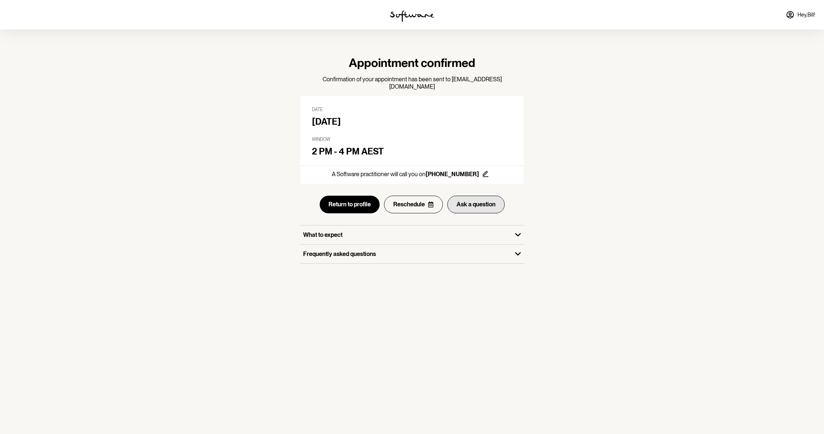
click at [472, 196] on button "Ask a question" at bounding box center [475, 205] width 57 height 18
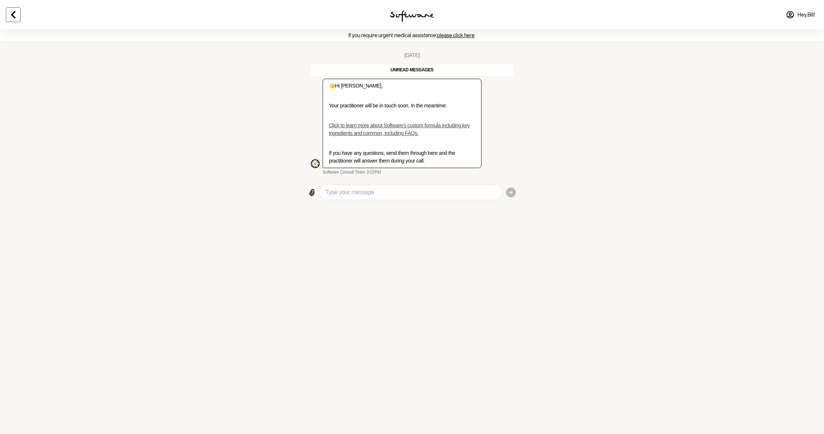
click at [12, 13] on icon at bounding box center [13, 14] width 9 height 9
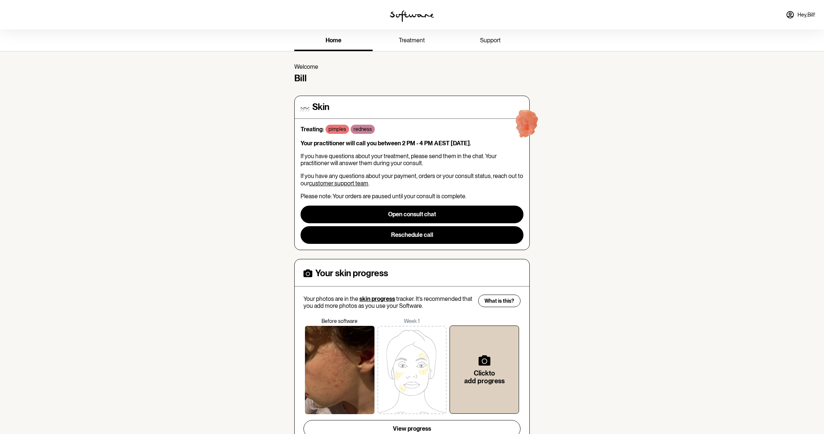
click at [410, 212] on button "Open consult chat" at bounding box center [412, 215] width 223 height 18
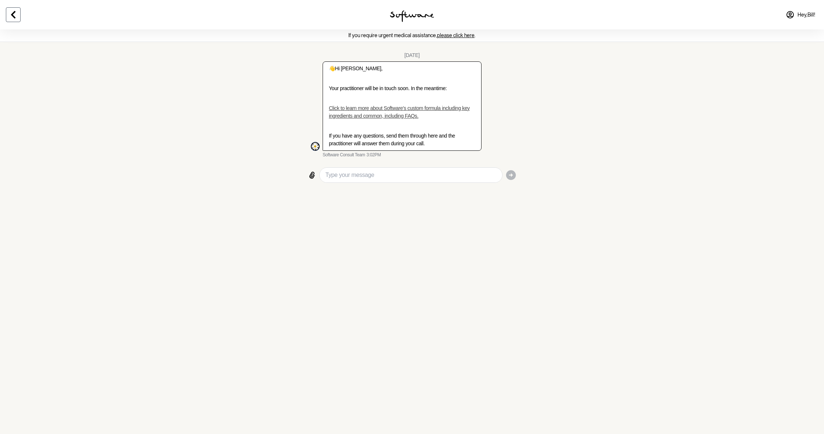
click at [12, 14] on icon at bounding box center [13, 14] width 9 height 9
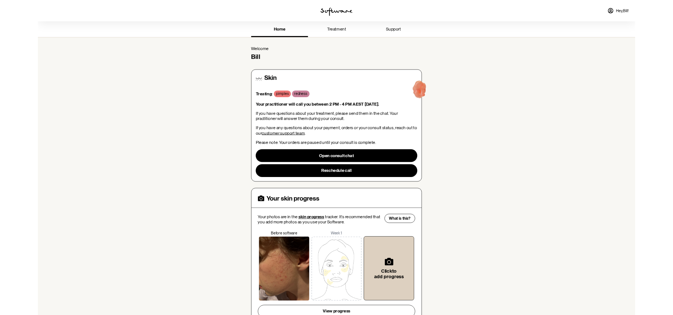
scroll to position [8, 0]
